Goal: Transaction & Acquisition: Subscribe to service/newsletter

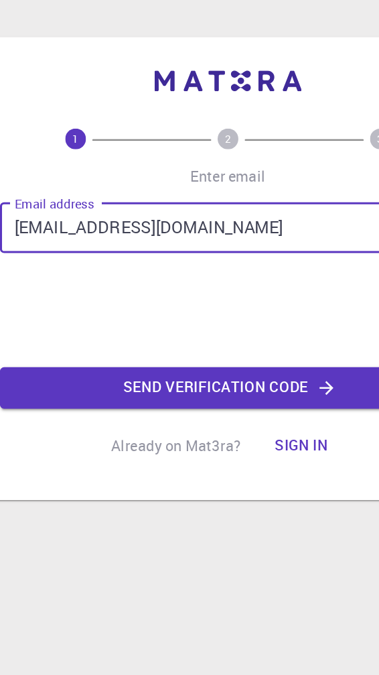
type input "[EMAIL_ADDRESS][DOMAIN_NAME]"
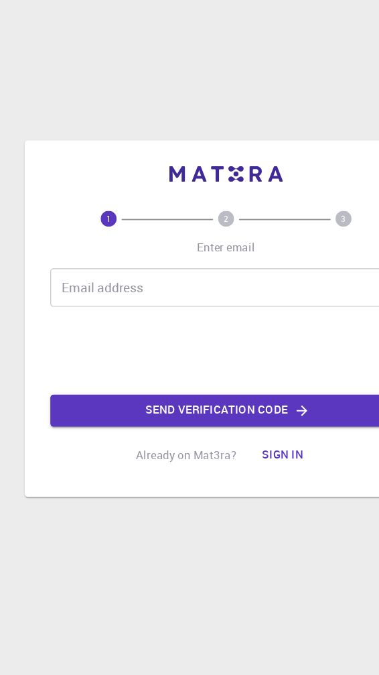
click at [206, 262] on input "Email address" at bounding box center [189, 278] width 295 height 32
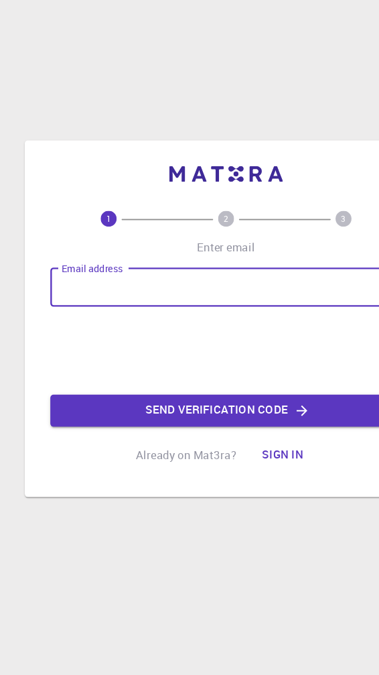
scroll to position [51, 0]
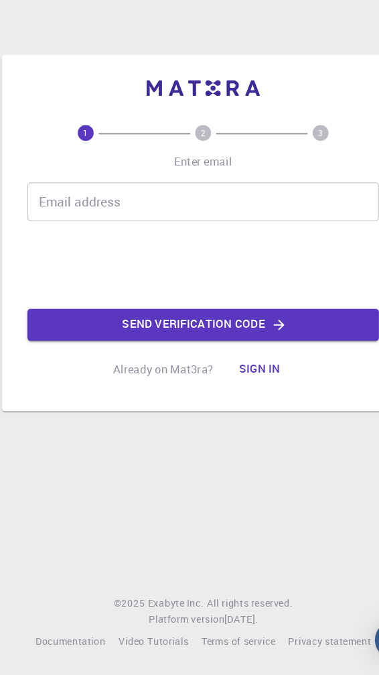
click at [221, 487] on div "1 2 3 Enter email Email address Email address 0cAFcWeA4sgy0CrmBW4vHAI4vAC5BQwYa…" at bounding box center [189, 337] width 379 height 675
click at [248, 442] on div "1 2 3 Enter email Email address Email address 0cAFcWeA4sgy0CrmBW4vHAI4vAC5BQwYa…" at bounding box center [189, 337] width 379 height 675
click at [235, 406] on button "Sign in" at bounding box center [237, 419] width 56 height 27
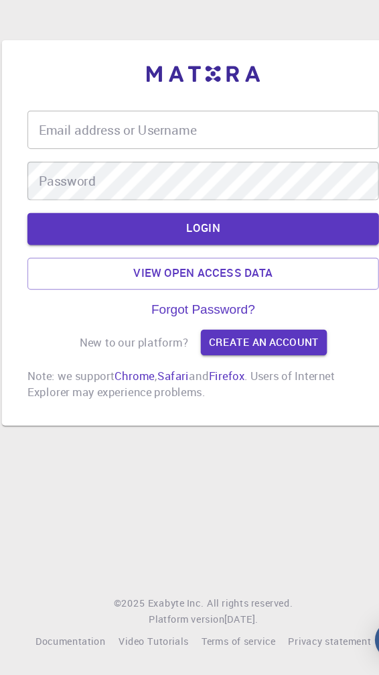
scroll to position [39, 0]
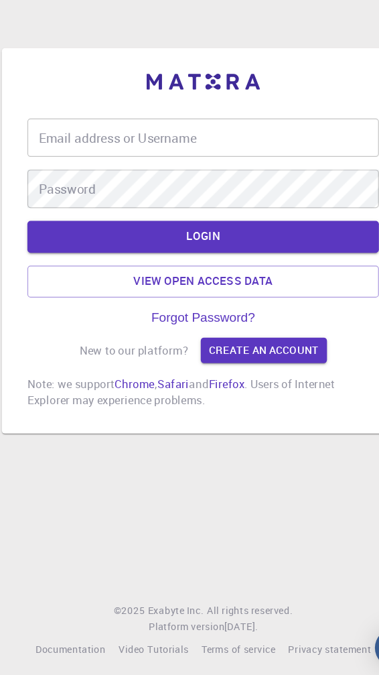
click at [218, 202] on input "Email address or Username" at bounding box center [189, 218] width 295 height 32
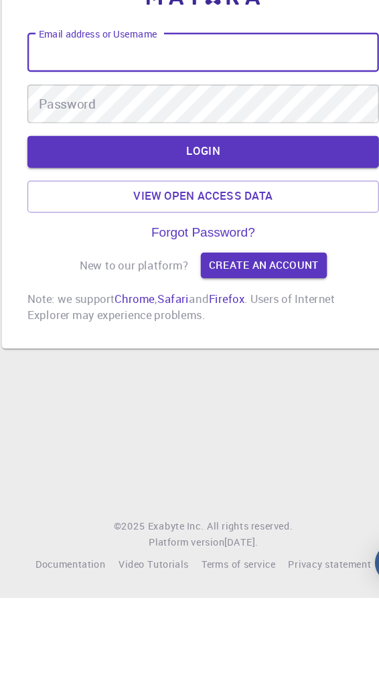
click at [273, 385] on link "Create an account" at bounding box center [240, 395] width 105 height 21
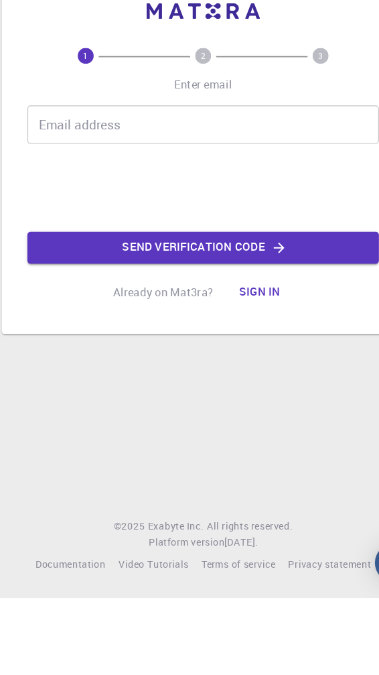
scroll to position [25, 0]
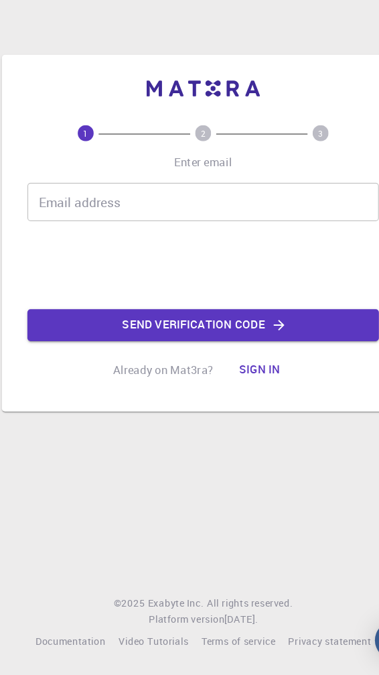
click at [231, 265] on input "Email address" at bounding box center [189, 278] width 295 height 32
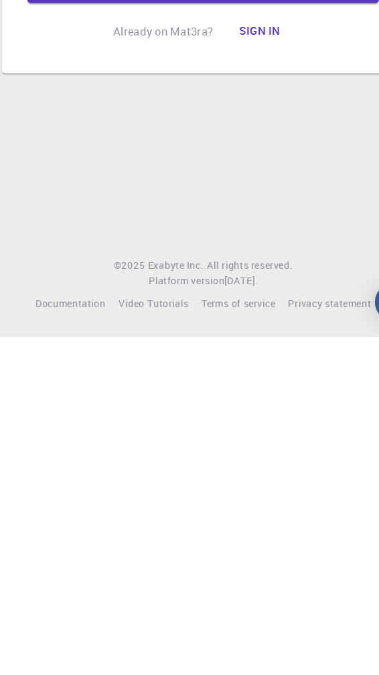
scroll to position [43, 0]
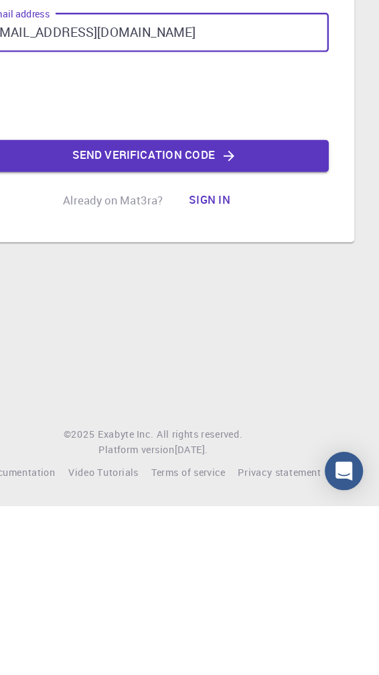
type input "[EMAIL_ADDRESS][DOMAIN_NAME]"
click at [319, 368] on button "Send verification code" at bounding box center [189, 381] width 295 height 27
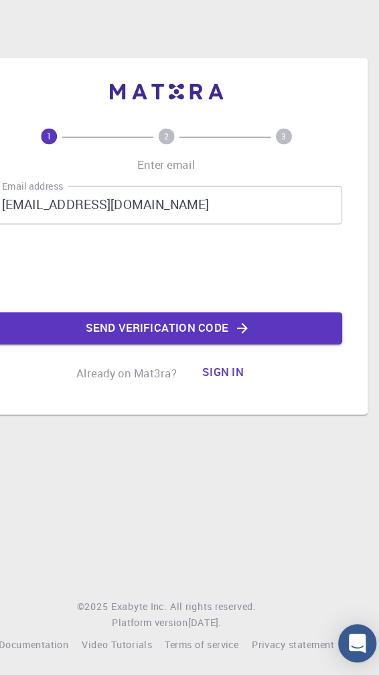
scroll to position [51, 0]
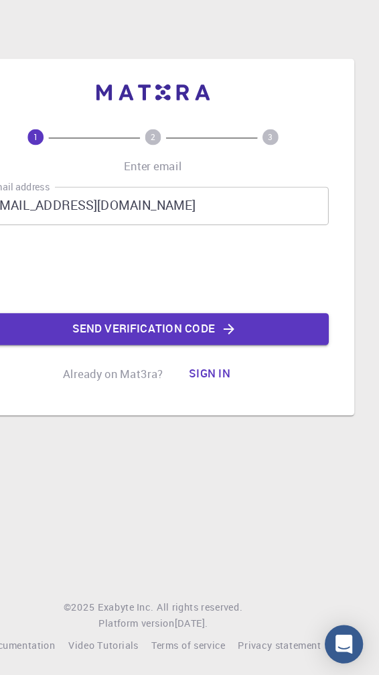
click at [317, 368] on button "Send verification code" at bounding box center [189, 381] width 295 height 27
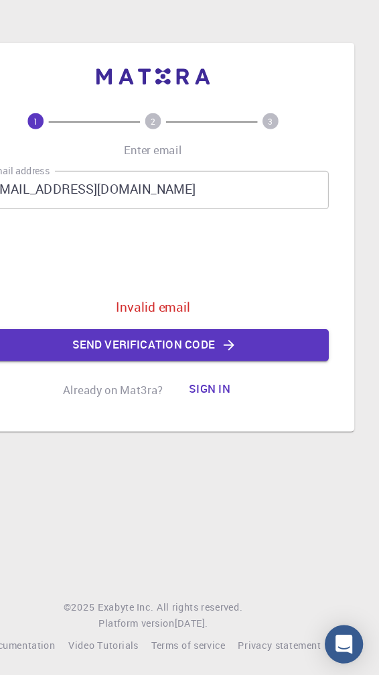
scroll to position [38, 0]
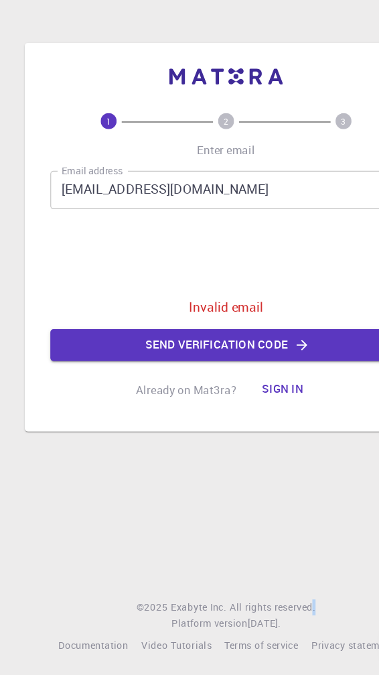
click at [274, 548] on div "1 2 3 Enter email Email address [EMAIL_ADDRESS][DOMAIN_NAME] Email address 0cAF…" at bounding box center [189, 337] width 379 height 675
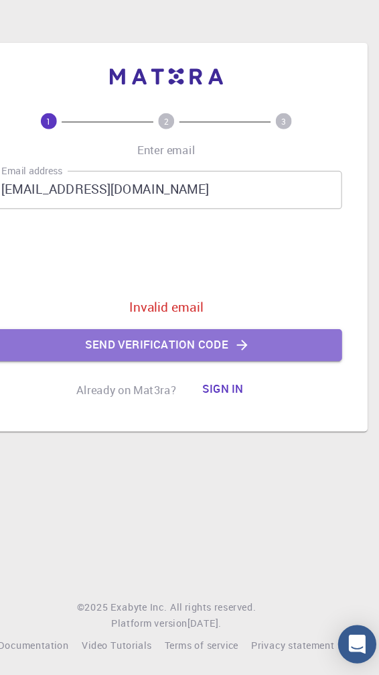
click at [269, 381] on button "Send verification code" at bounding box center [189, 394] width 295 height 27
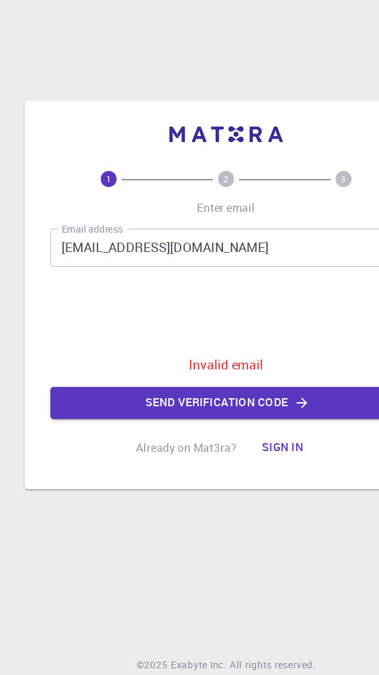
scroll to position [0, 0]
